Goal: Task Accomplishment & Management: Manage account settings

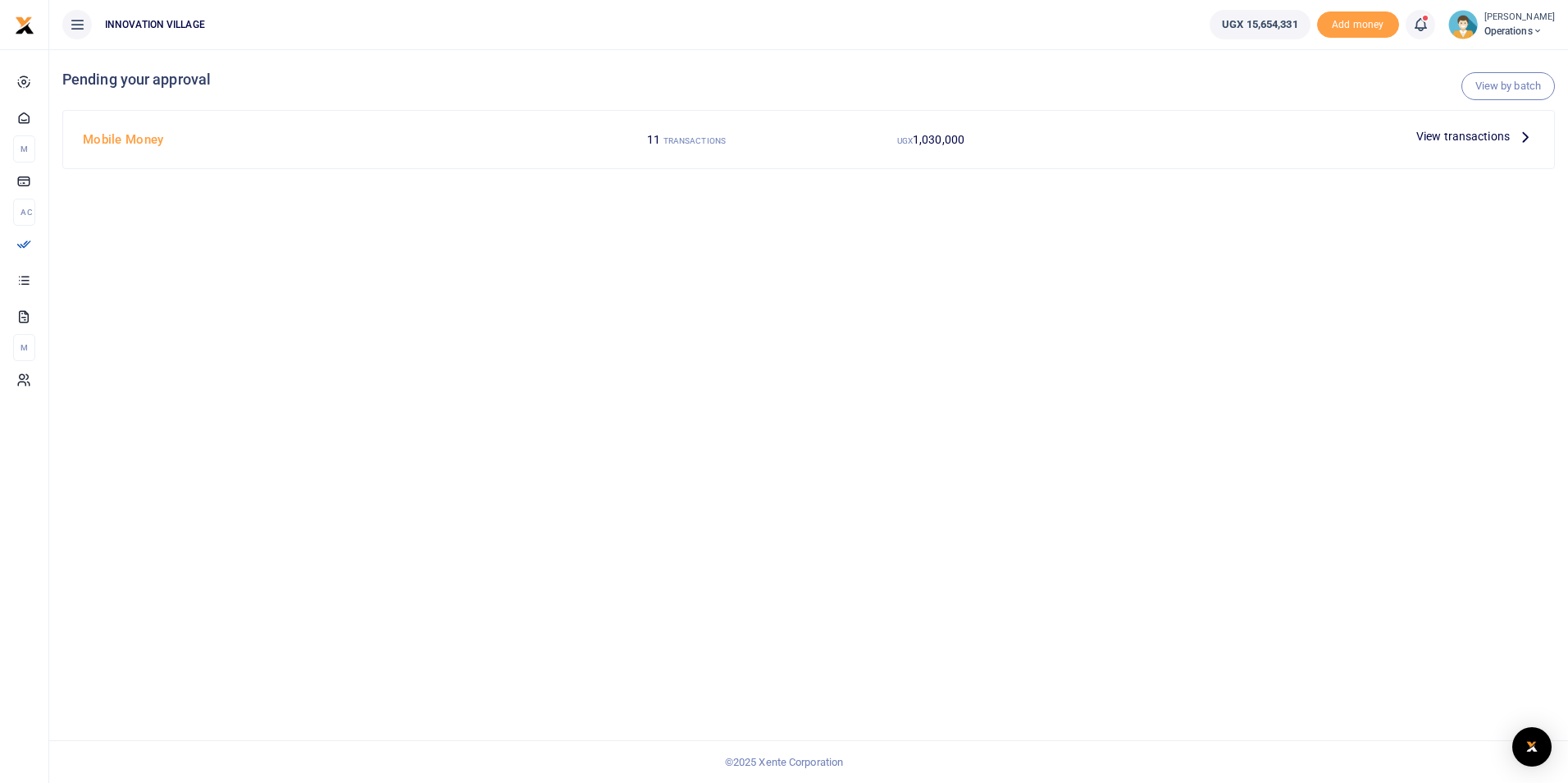
click at [1472, 142] on span "View transactions" at bounding box center [1463, 136] width 93 height 18
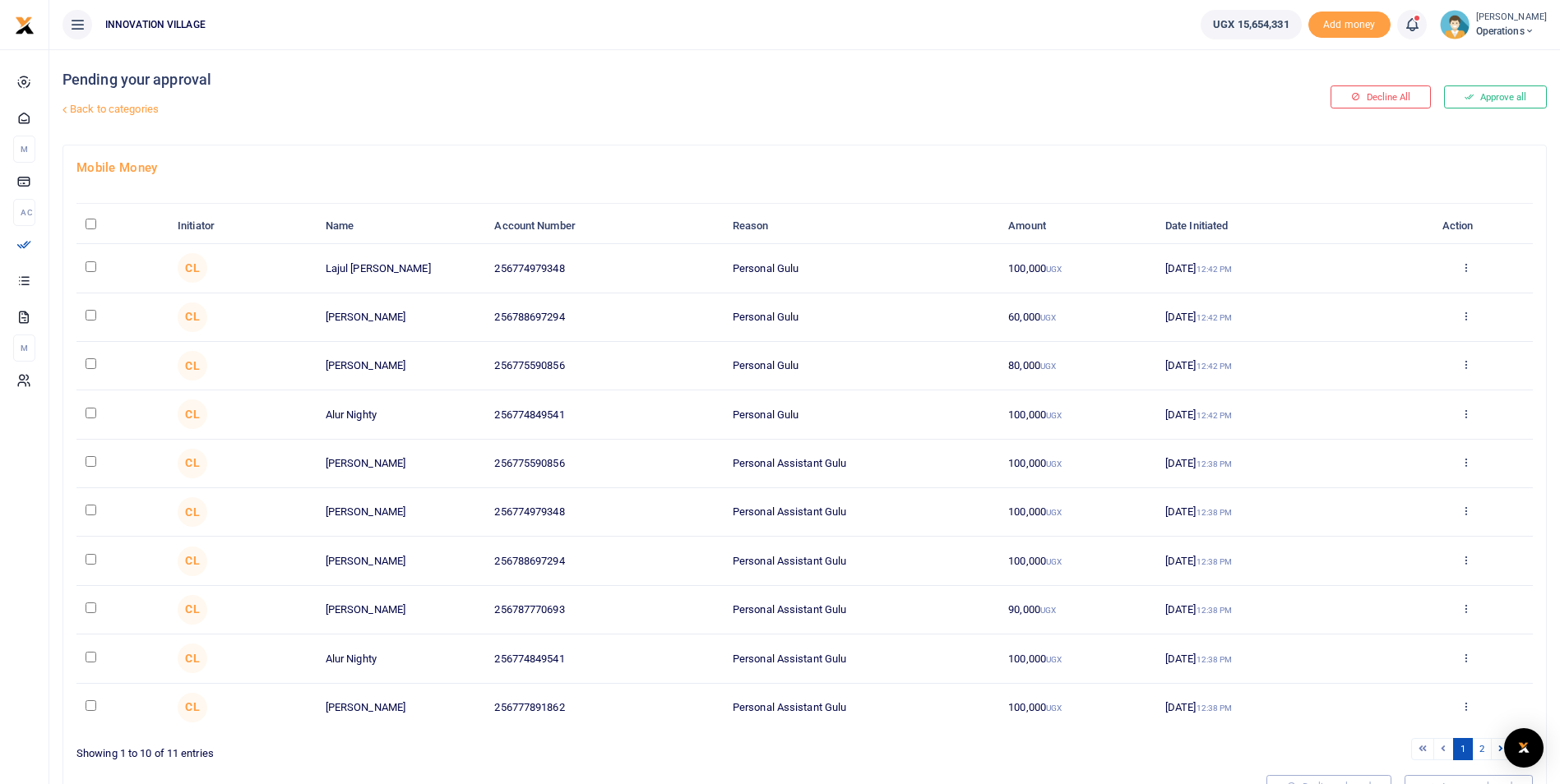
click at [89, 270] on input "checkbox" at bounding box center [91, 266] width 11 height 11
checkbox input "true"
click at [90, 313] on input "checkbox" at bounding box center [91, 315] width 11 height 11
checkbox input "true"
click at [84, 364] on td at bounding box center [122, 365] width 92 height 48
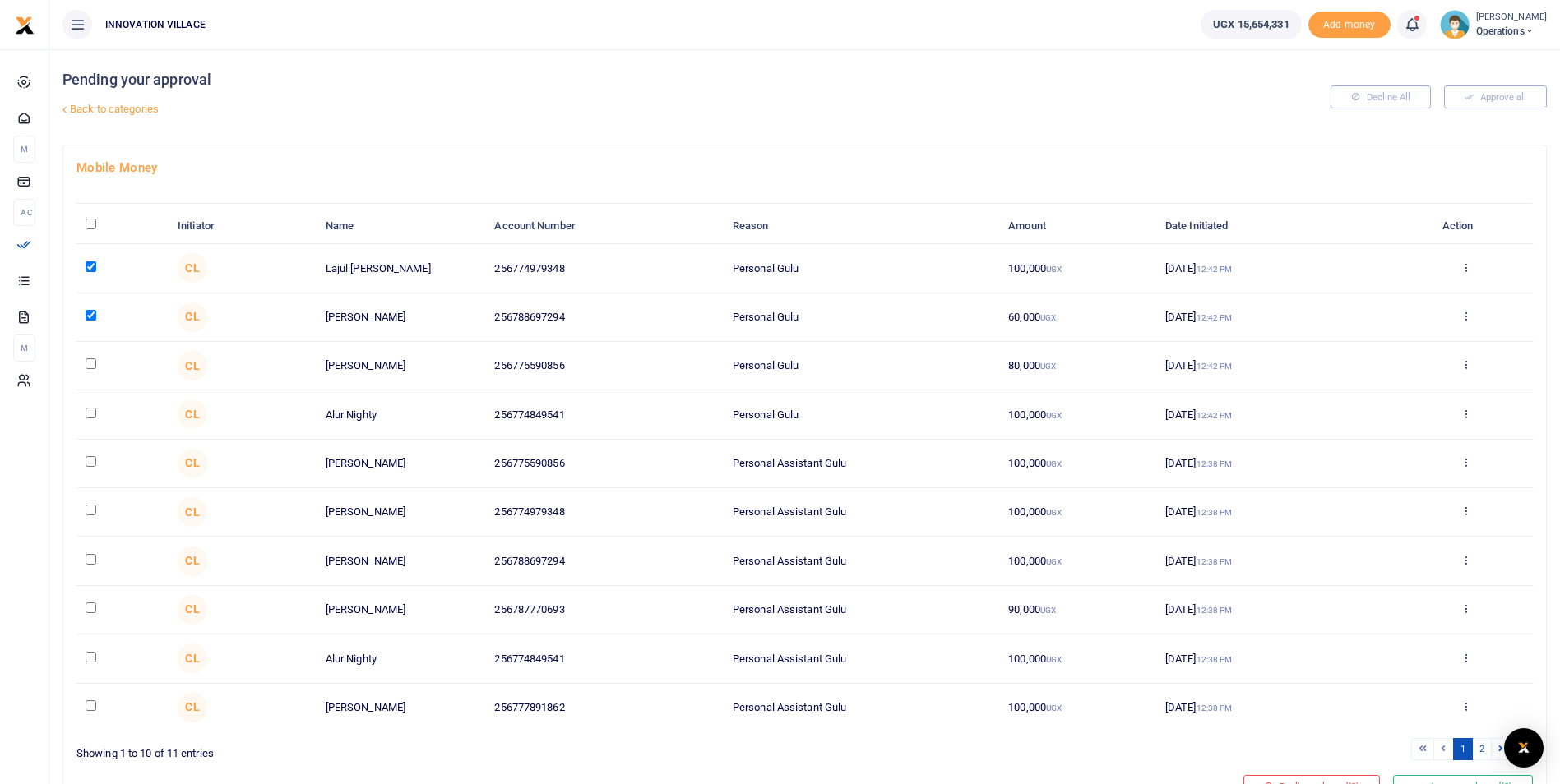
click at [87, 360] on input "checkbox" at bounding box center [91, 363] width 11 height 11
checkbox input "true"
click at [87, 417] on input "checkbox" at bounding box center [91, 413] width 11 height 11
checkbox input "true"
click at [88, 463] on input "checkbox" at bounding box center [91, 461] width 11 height 11
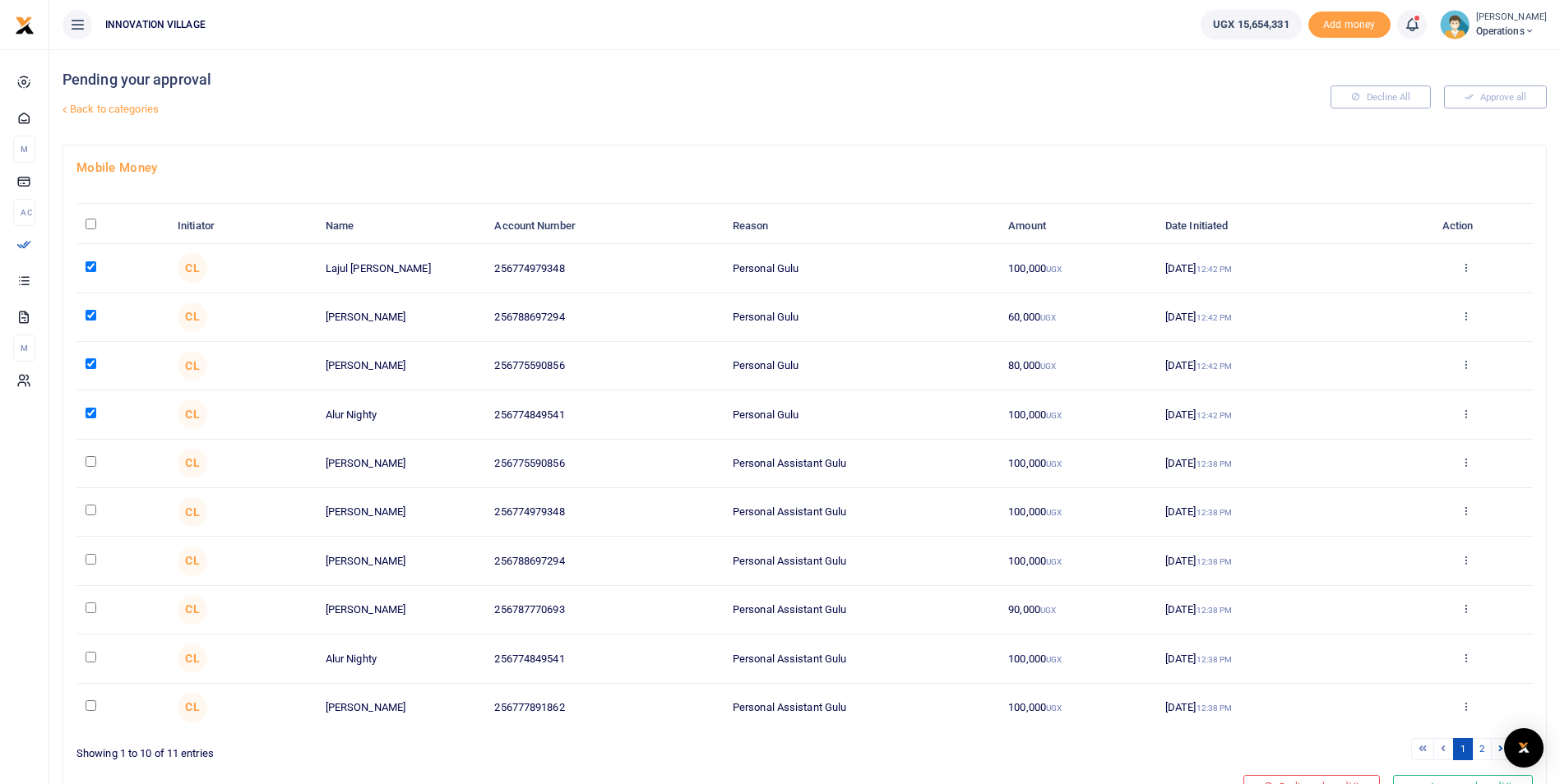
checkbox input "true"
click at [88, 511] on input "checkbox" at bounding box center [91, 509] width 11 height 11
checkbox input "true"
click at [88, 560] on input "checkbox" at bounding box center [91, 558] width 11 height 11
checkbox input "true"
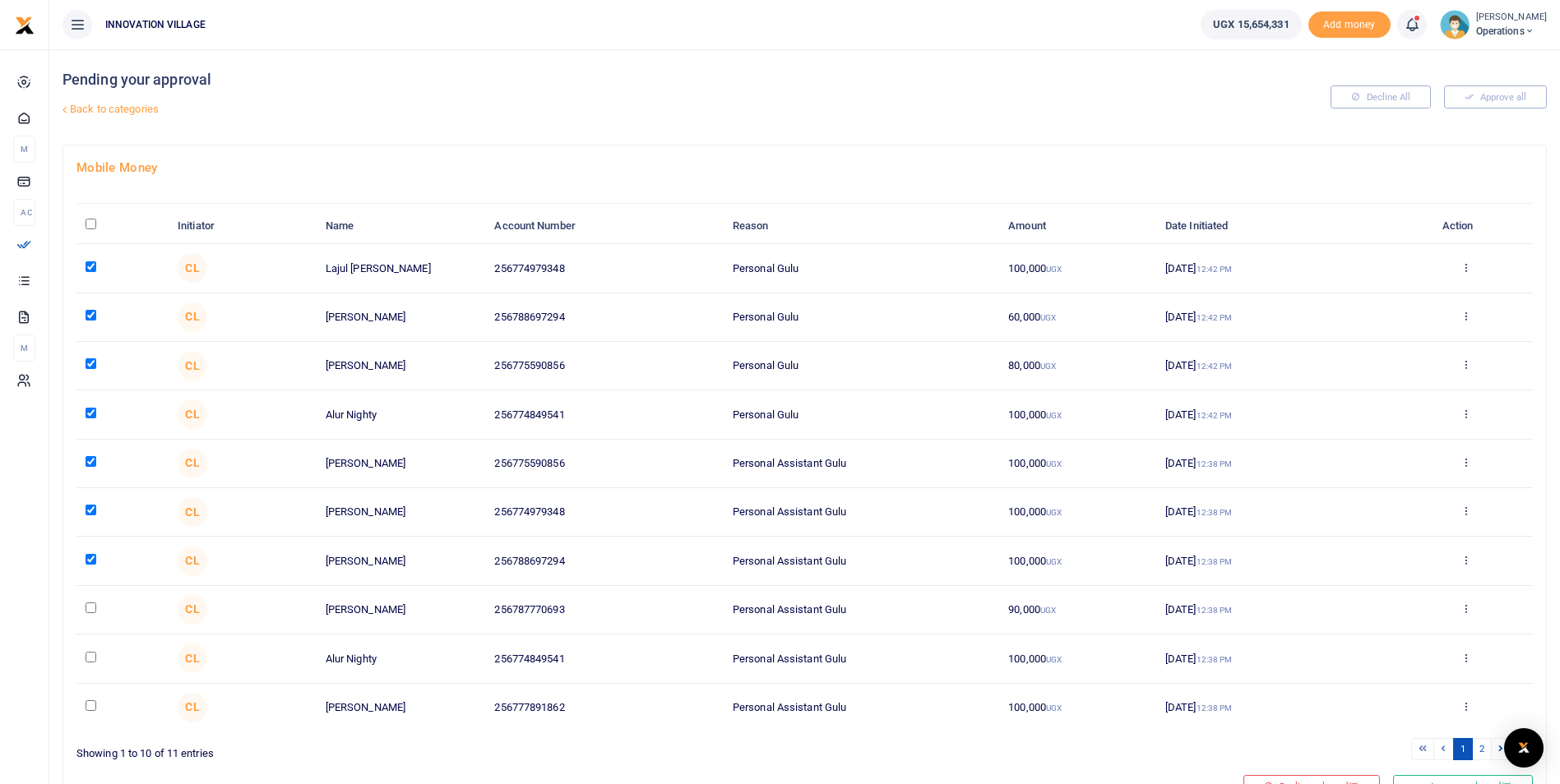
click at [92, 608] on input "checkbox" at bounding box center [91, 608] width 11 height 11
checkbox input "true"
click at [89, 657] on input "checkbox" at bounding box center [91, 657] width 11 height 11
checkbox input "true"
click at [89, 704] on input "checkbox" at bounding box center [91, 705] width 11 height 11
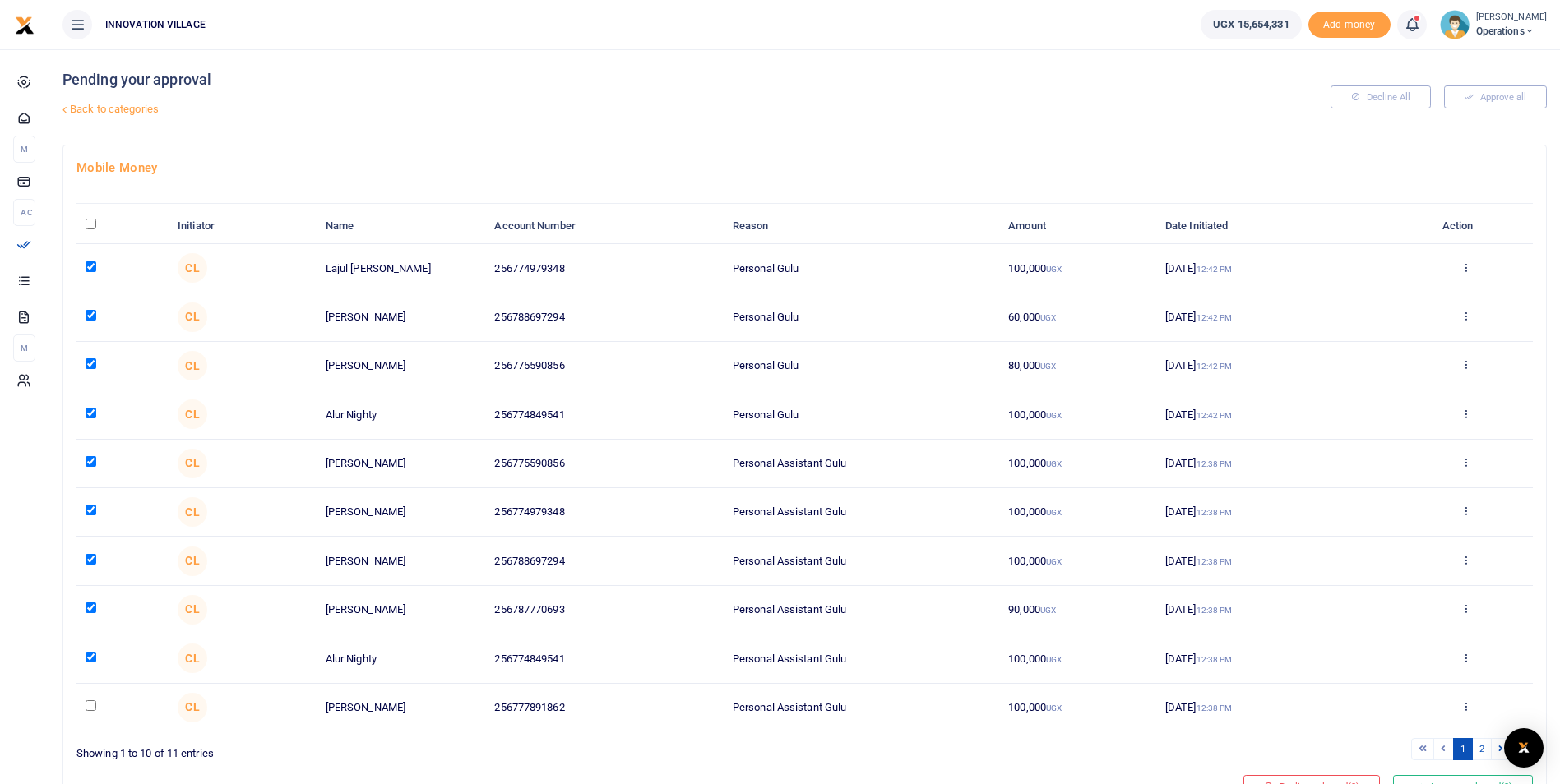
checkbox input "true"
click at [1481, 744] on link "2" at bounding box center [1481, 749] width 20 height 23
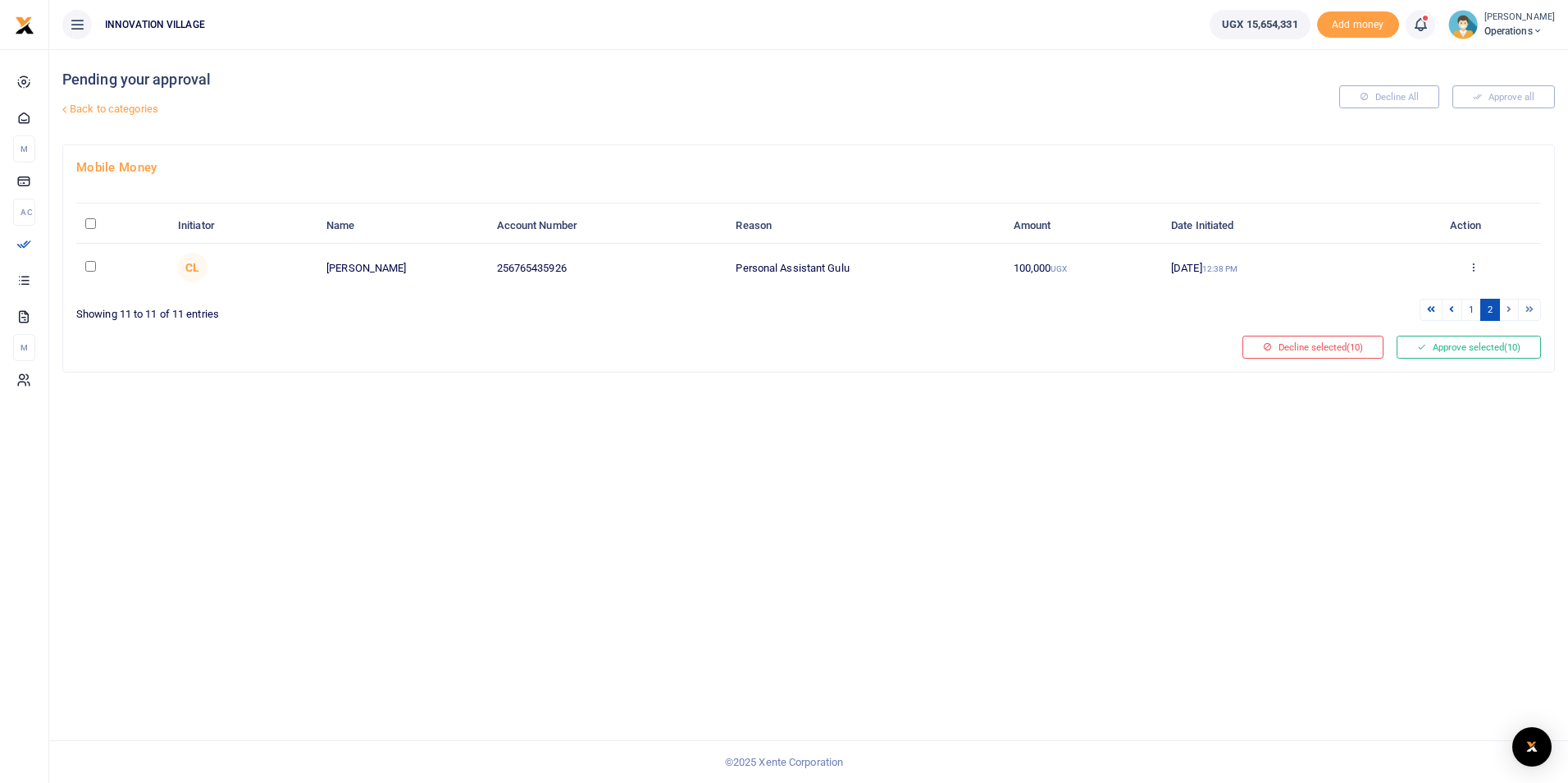
click at [87, 268] on input "checkbox" at bounding box center [90, 266] width 11 height 11
checkbox input "true"
click at [1484, 339] on button "Approve selected (11)" at bounding box center [1469, 346] width 145 height 23
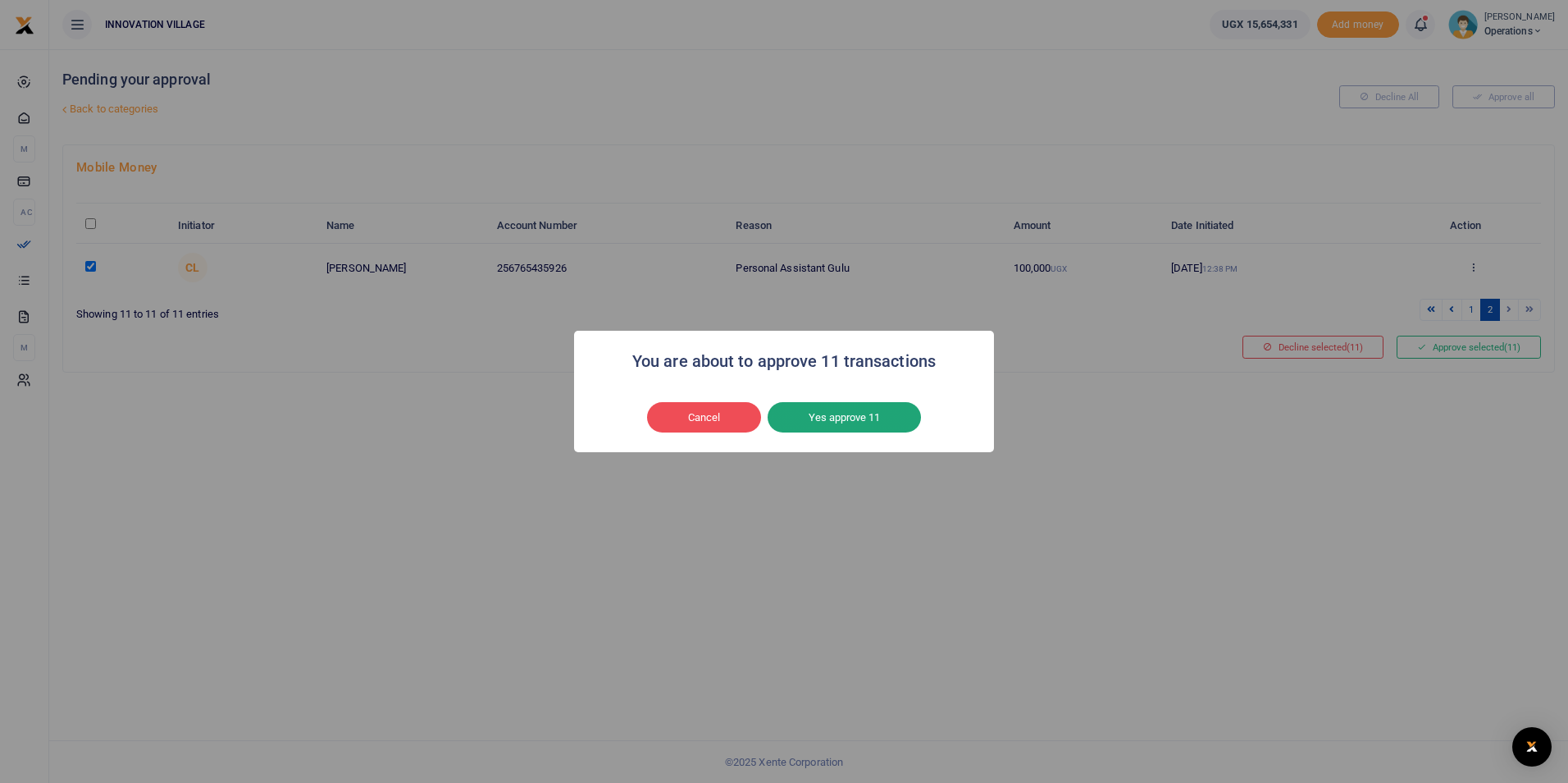
click at [859, 410] on button "Yes approve 11" at bounding box center [844, 418] width 153 height 31
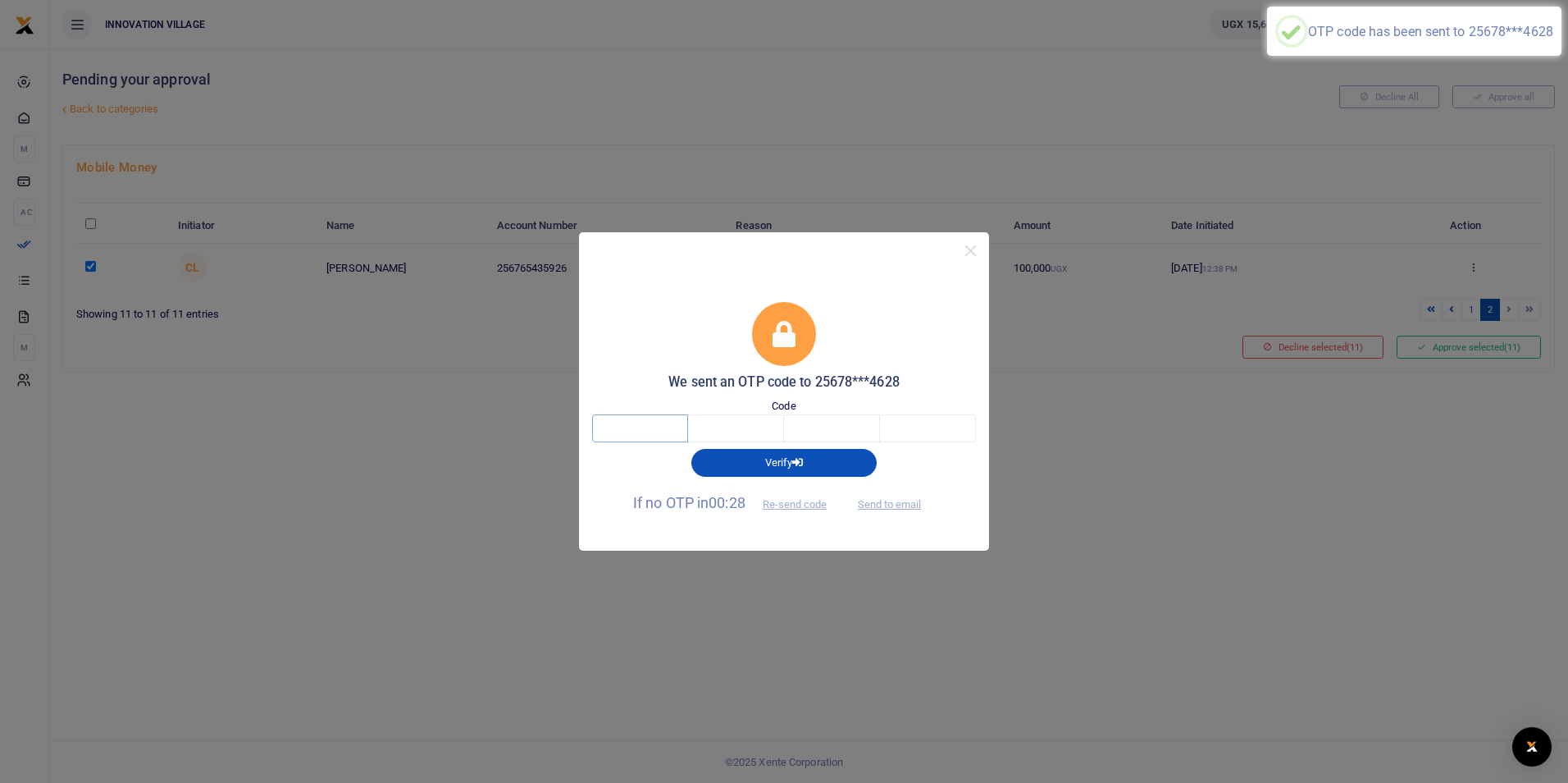
click at [659, 429] on input "text" at bounding box center [640, 428] width 96 height 28
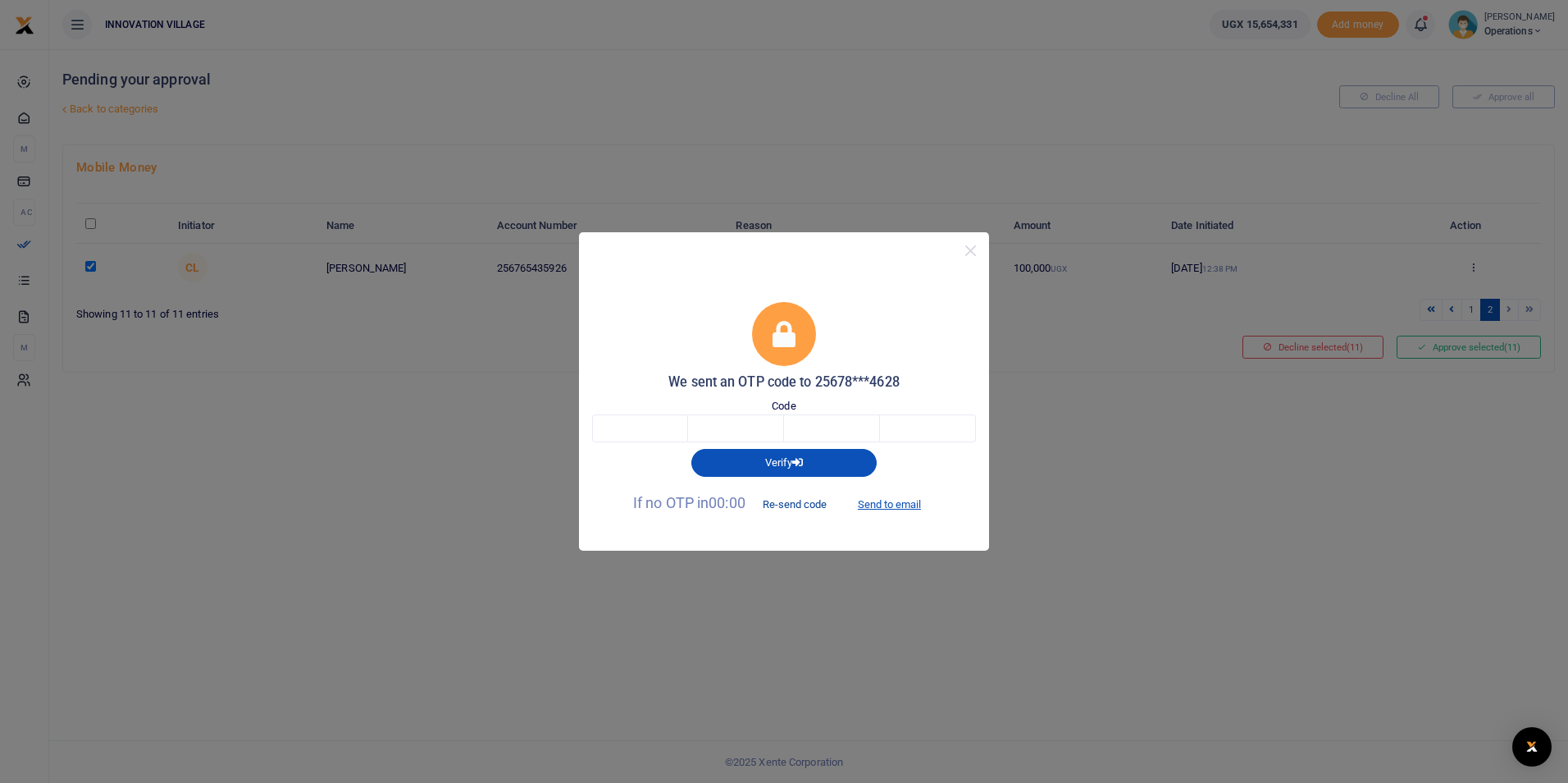
click at [796, 506] on button "Re-send code" at bounding box center [794, 504] width 91 height 28
click at [899, 505] on button "Send to email" at bounding box center [890, 504] width 91 height 28
click at [660, 434] on input "text" at bounding box center [640, 428] width 96 height 28
type input "1"
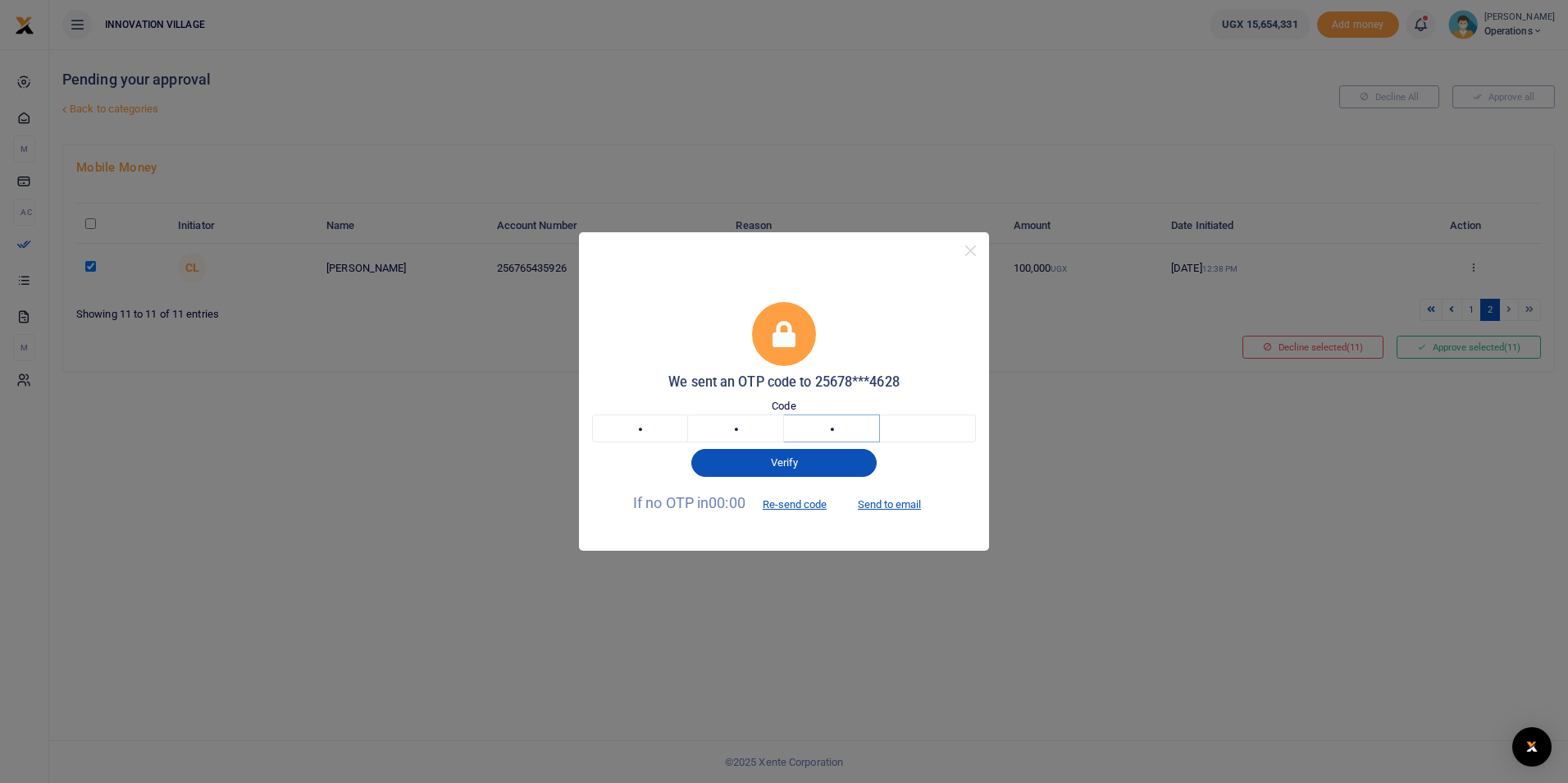
type input "6"
type input "2"
